Goal: Task Accomplishment & Management: Manage account settings

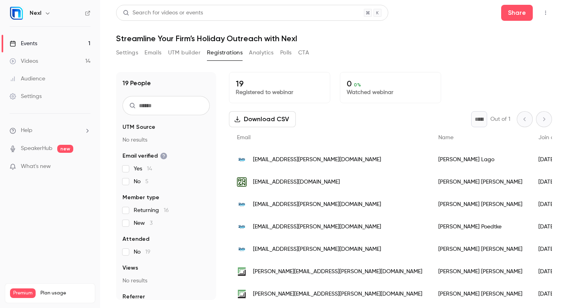
click at [127, 54] on button "Settings" at bounding box center [127, 52] width 22 height 13
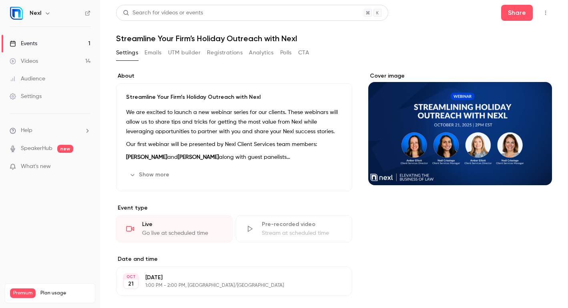
click at [535, 168] on icon "Cover image" at bounding box center [537, 171] width 9 height 6
click at [533, 175] on button "Cover image" at bounding box center [538, 171] width 16 height 16
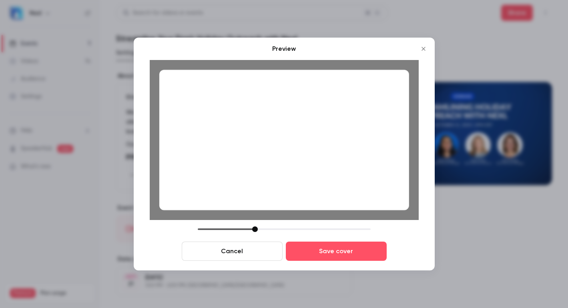
click at [265, 246] on button "Cancel" at bounding box center [232, 251] width 101 height 19
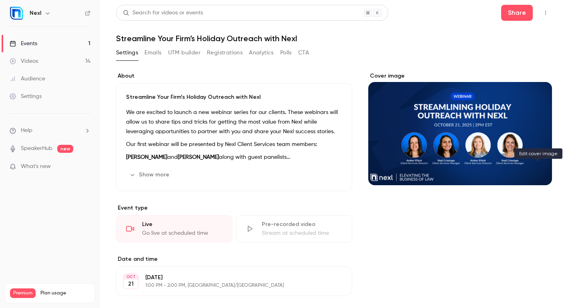
click at [533, 167] on button "Cover image" at bounding box center [538, 171] width 16 height 16
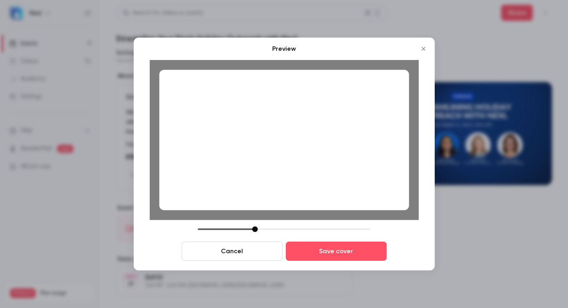
click at [423, 47] on icon "Close" at bounding box center [424, 49] width 10 height 6
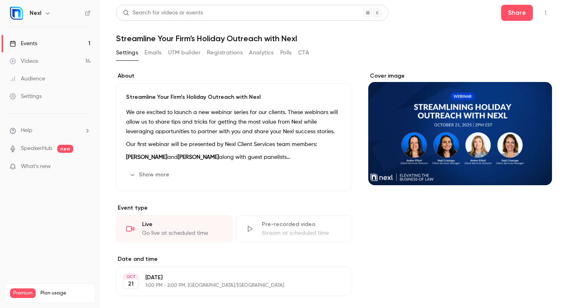
click at [537, 170] on icon "Cover image" at bounding box center [537, 171] width 9 height 6
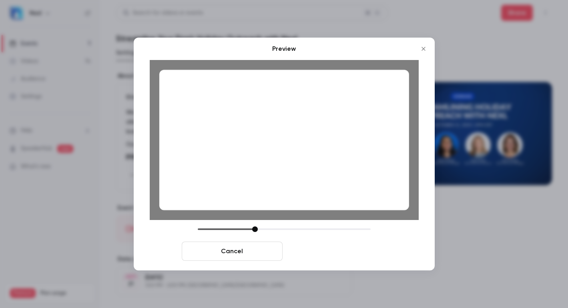
click at [368, 256] on button "Save cover" at bounding box center [336, 251] width 101 height 19
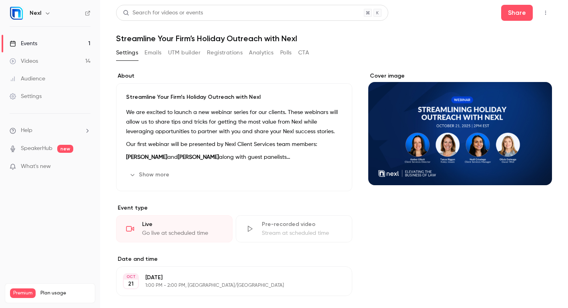
click at [543, 15] on icon "button" at bounding box center [546, 13] width 6 height 6
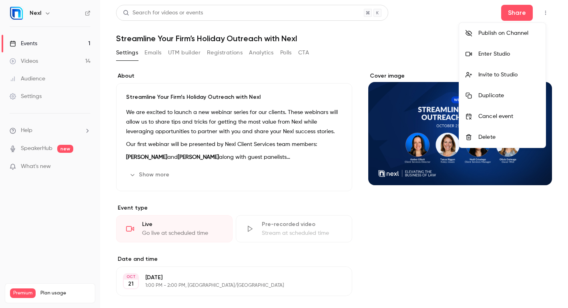
click at [276, 123] on div at bounding box center [284, 154] width 568 height 308
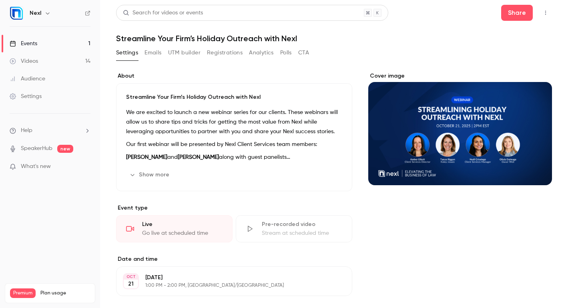
click at [148, 175] on button "Show more" at bounding box center [150, 175] width 48 height 13
